Goal: Information Seeking & Learning: Compare options

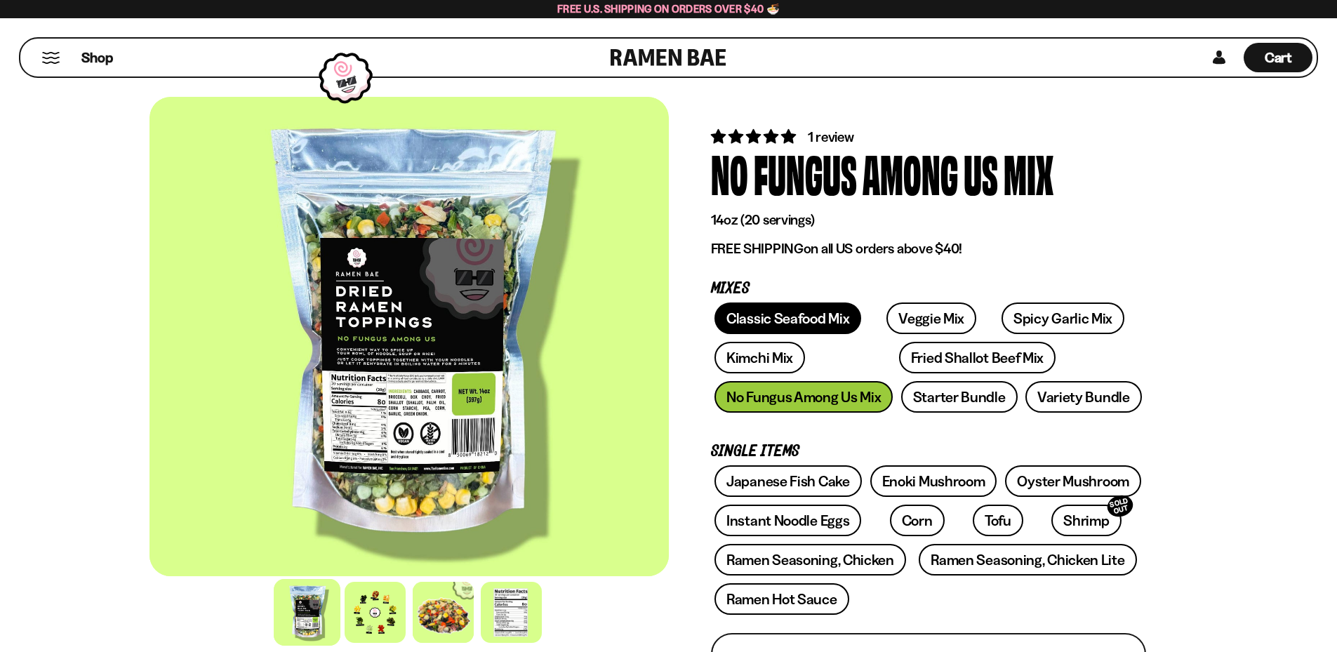
click at [773, 334] on link "Classic Seafood Mix" at bounding box center [788, 319] width 147 height 32
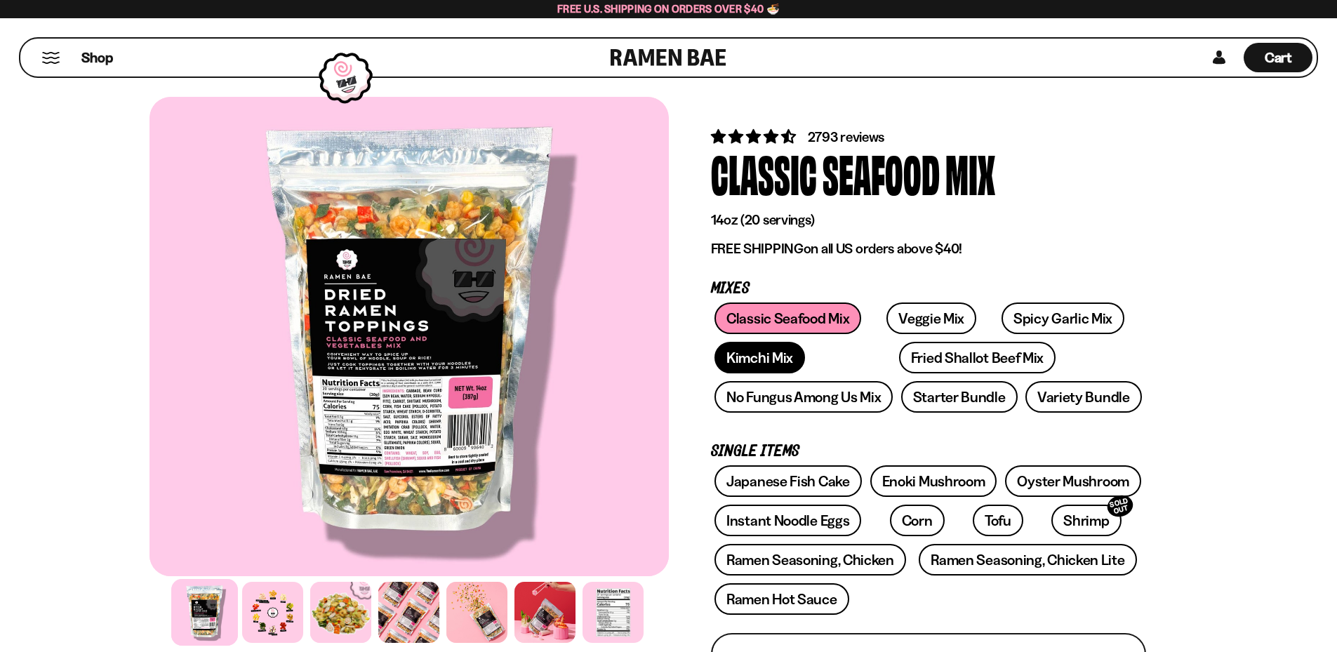
click at [805, 342] on link "Kimchi Mix" at bounding box center [760, 358] width 91 height 32
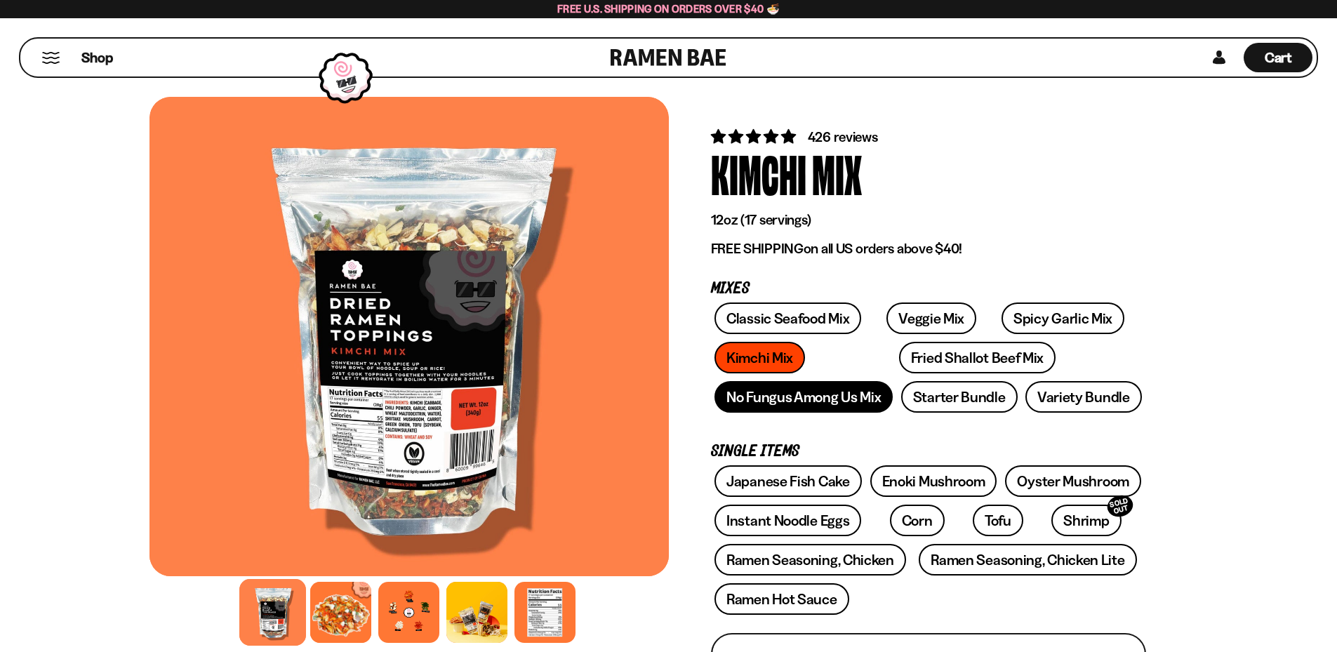
click at [793, 410] on link "No Fungus Among Us Mix" at bounding box center [804, 397] width 178 height 32
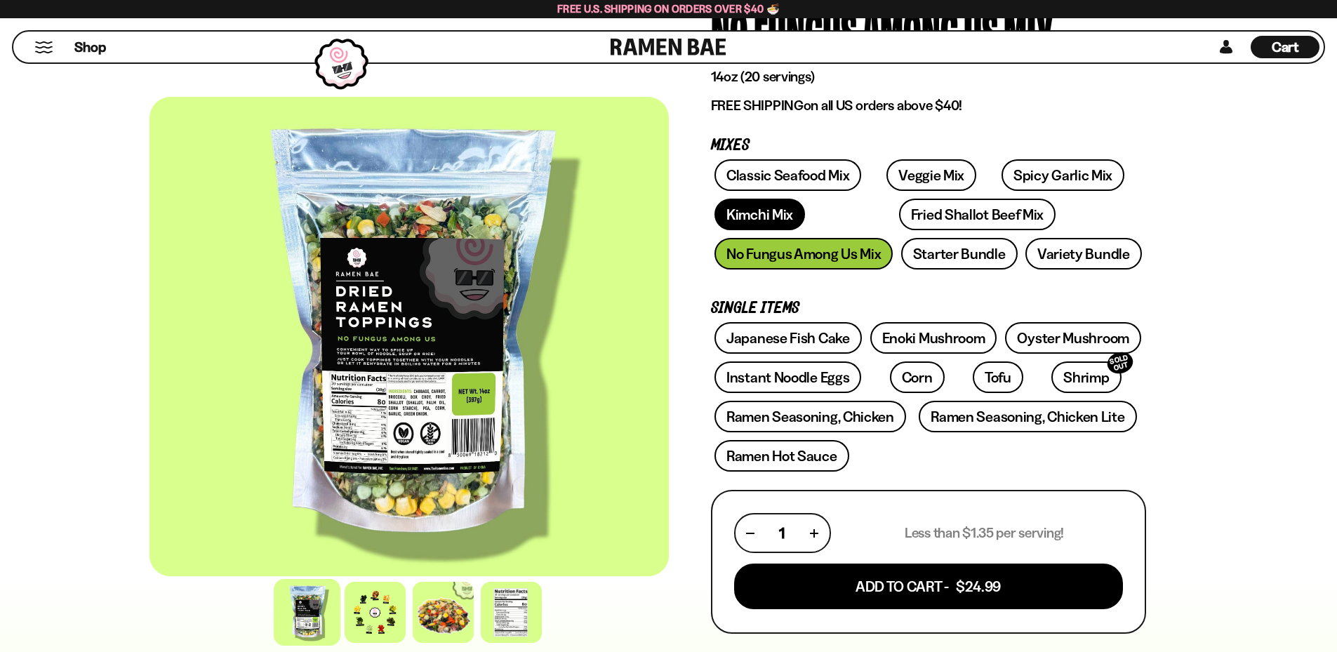
scroll to position [140, 0]
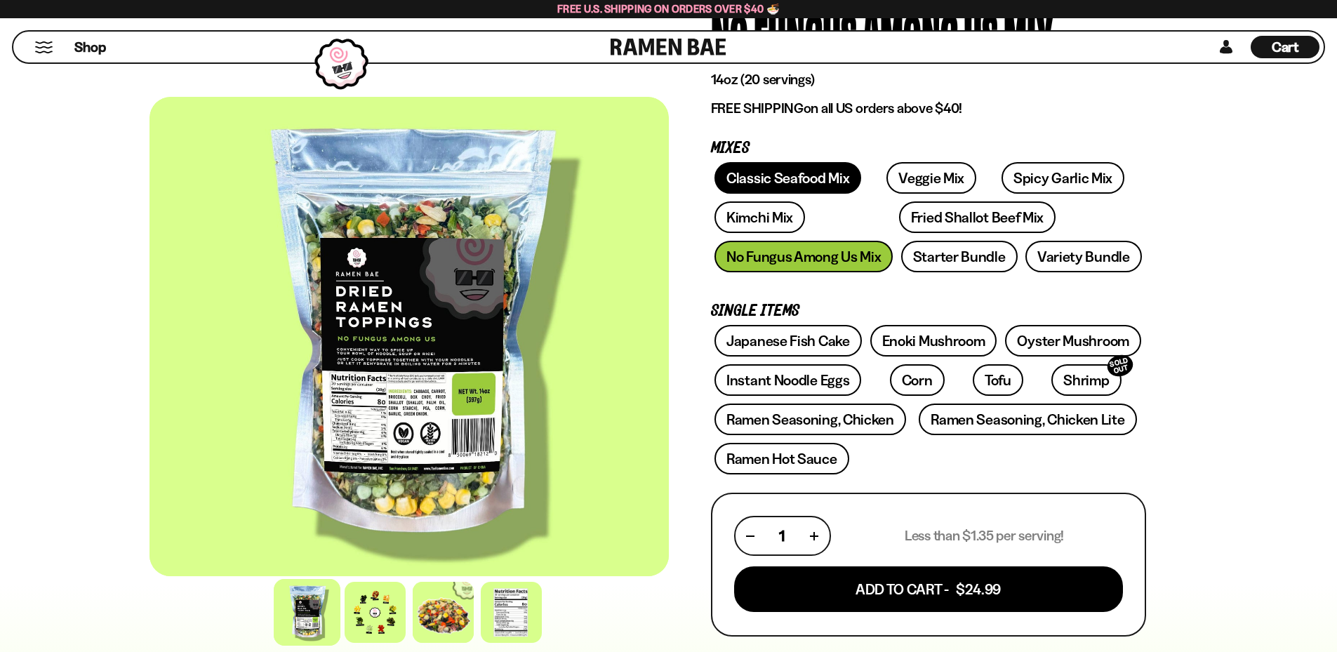
click at [767, 194] on link "Classic Seafood Mix" at bounding box center [788, 178] width 147 height 32
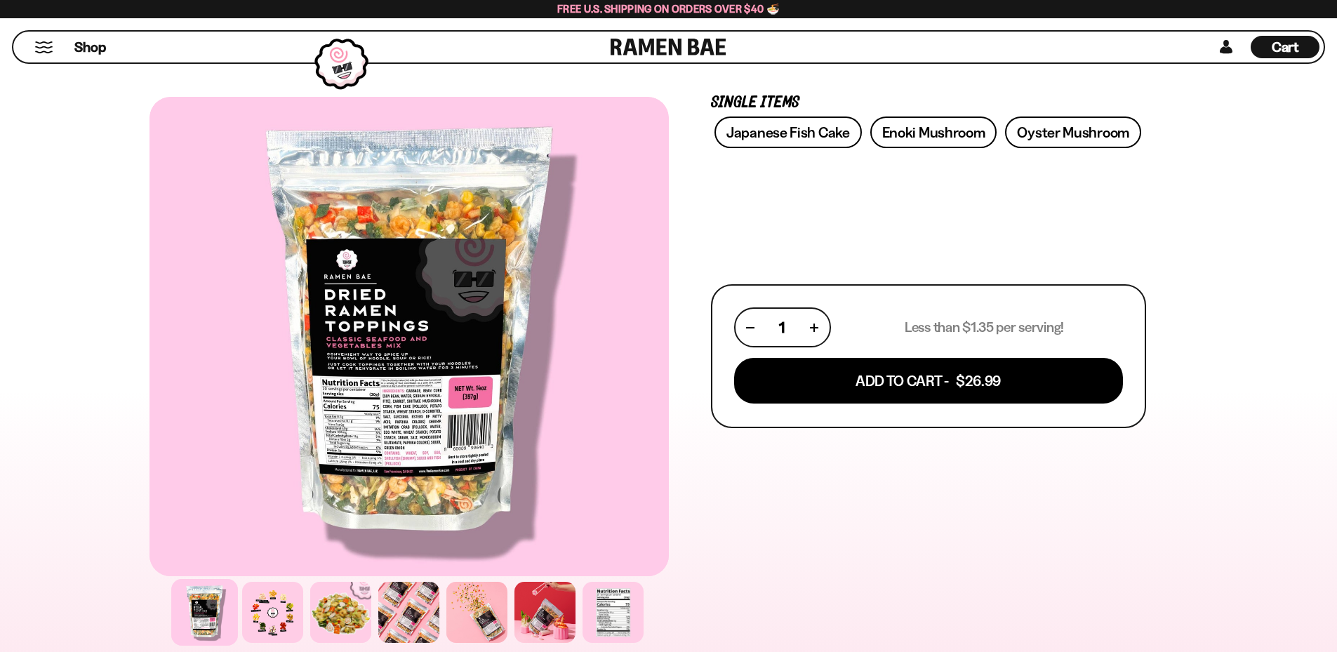
scroll to position [351, 0]
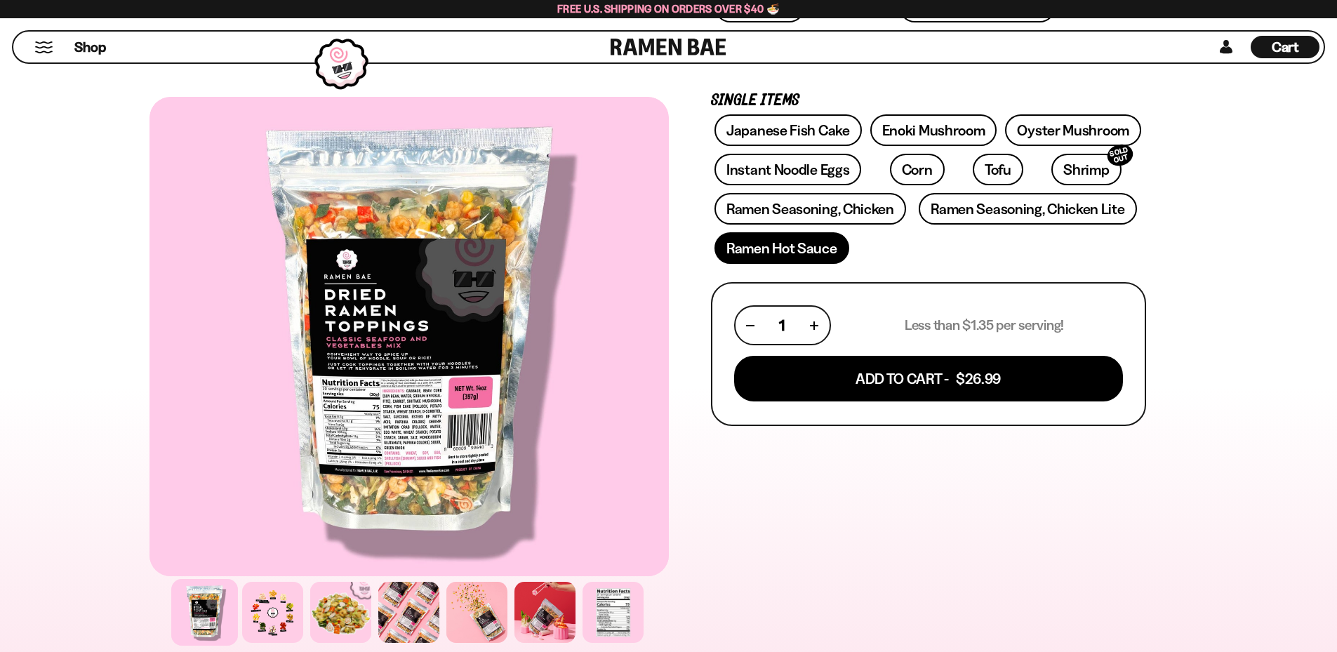
click at [782, 264] on link "Ramen Hot Sauce" at bounding box center [782, 248] width 135 height 32
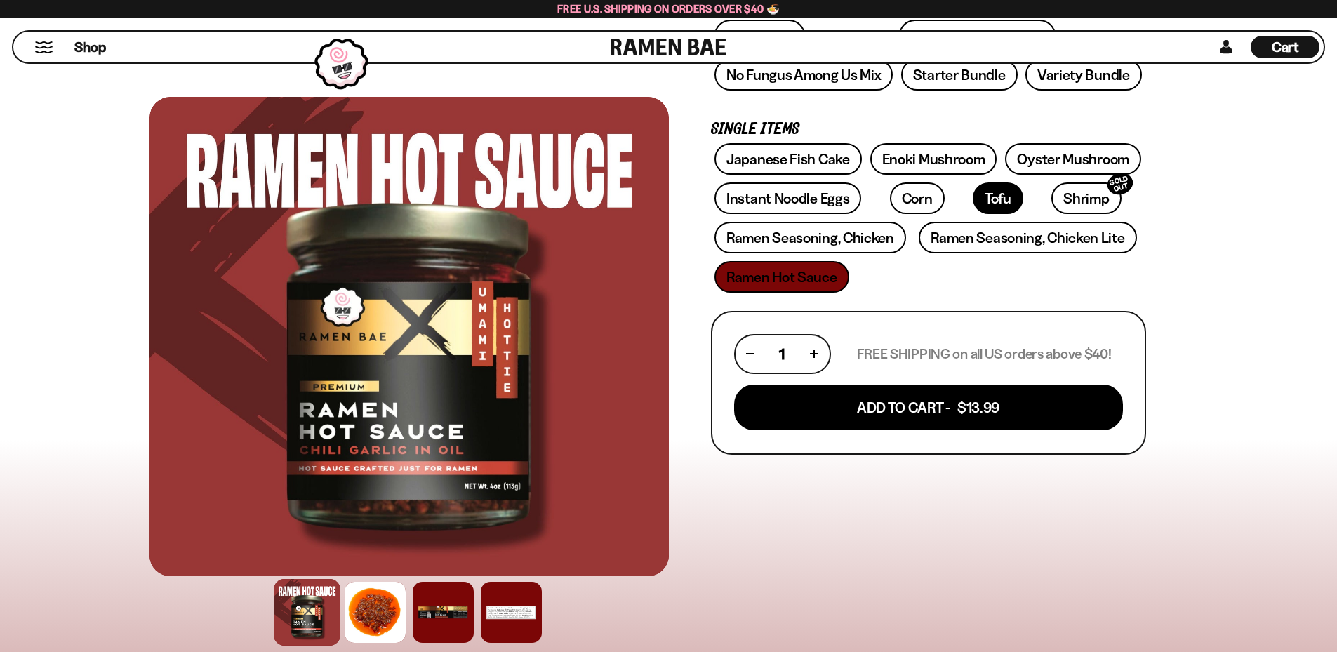
scroll to position [351, 0]
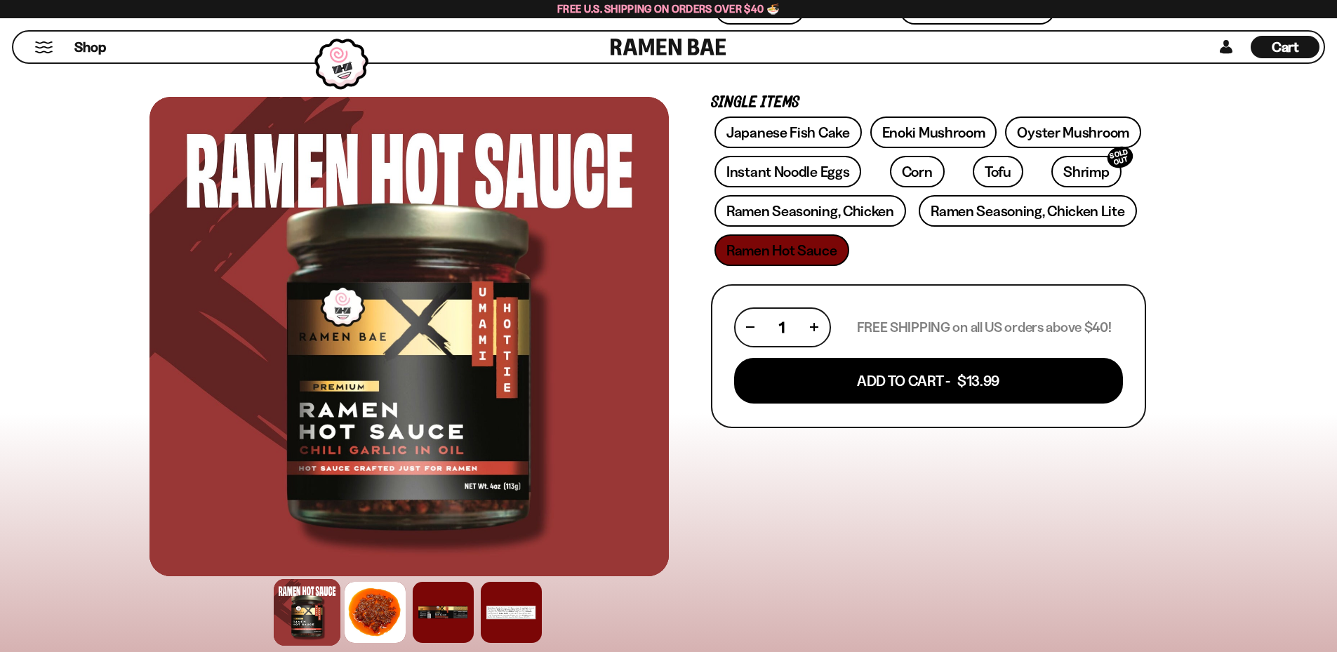
click at [917, 64] on link "Starter Bundle" at bounding box center [959, 48] width 117 height 32
